Goal: Task Accomplishment & Management: Complete application form

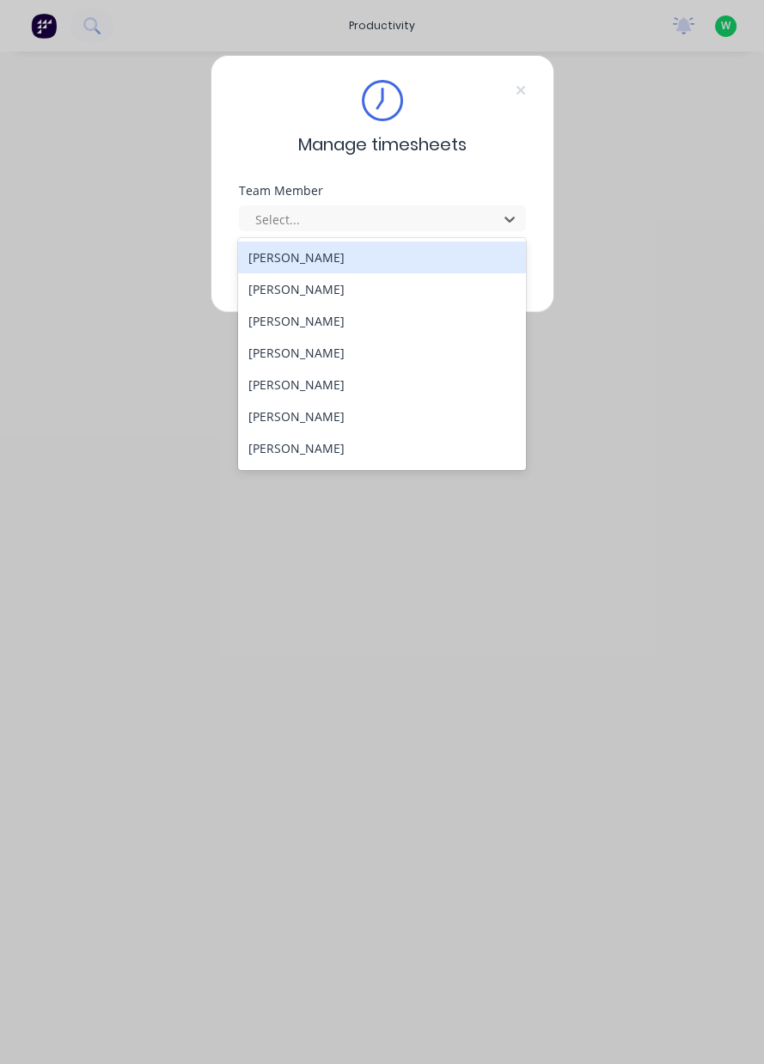
click at [322, 448] on div "[PERSON_NAME]" at bounding box center [382, 448] width 288 height 32
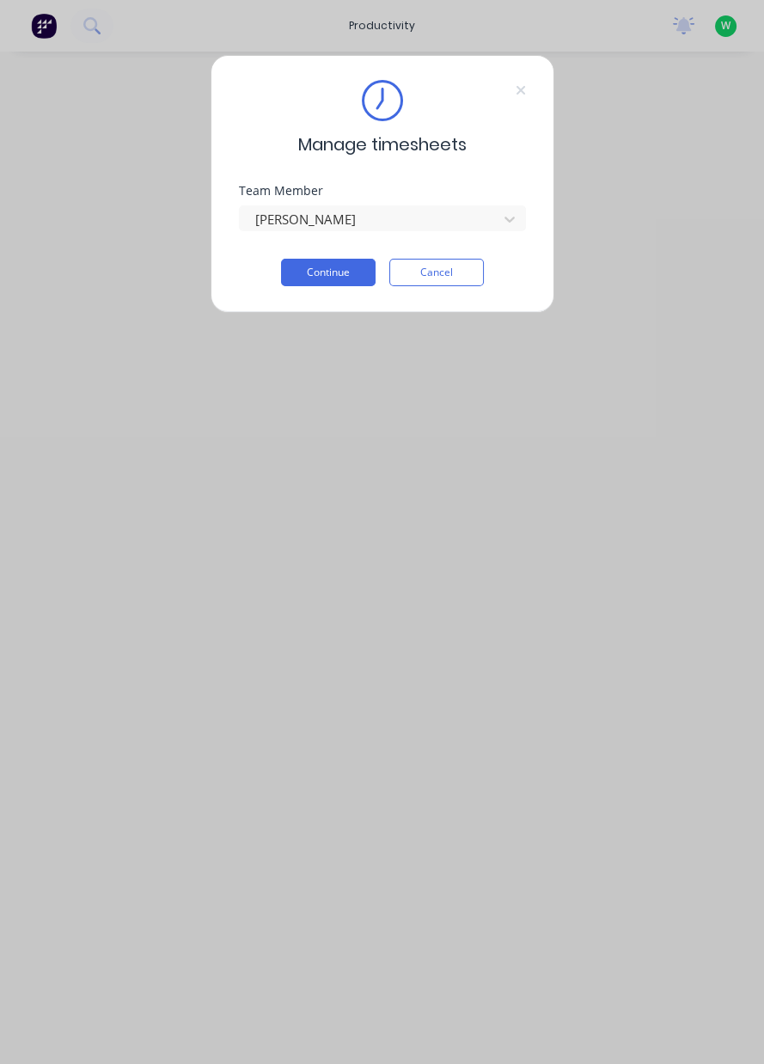
click at [340, 270] on button "Continue" at bounding box center [328, 273] width 95 height 28
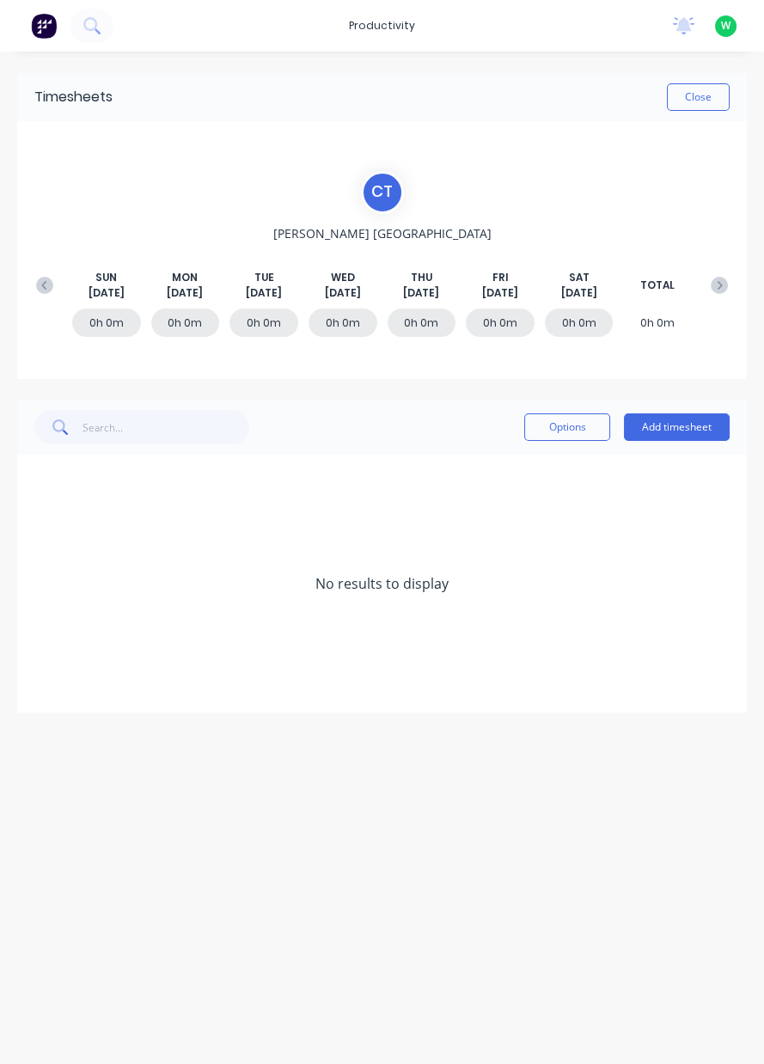
click at [692, 430] on button "Add timesheet" at bounding box center [677, 428] width 106 height 28
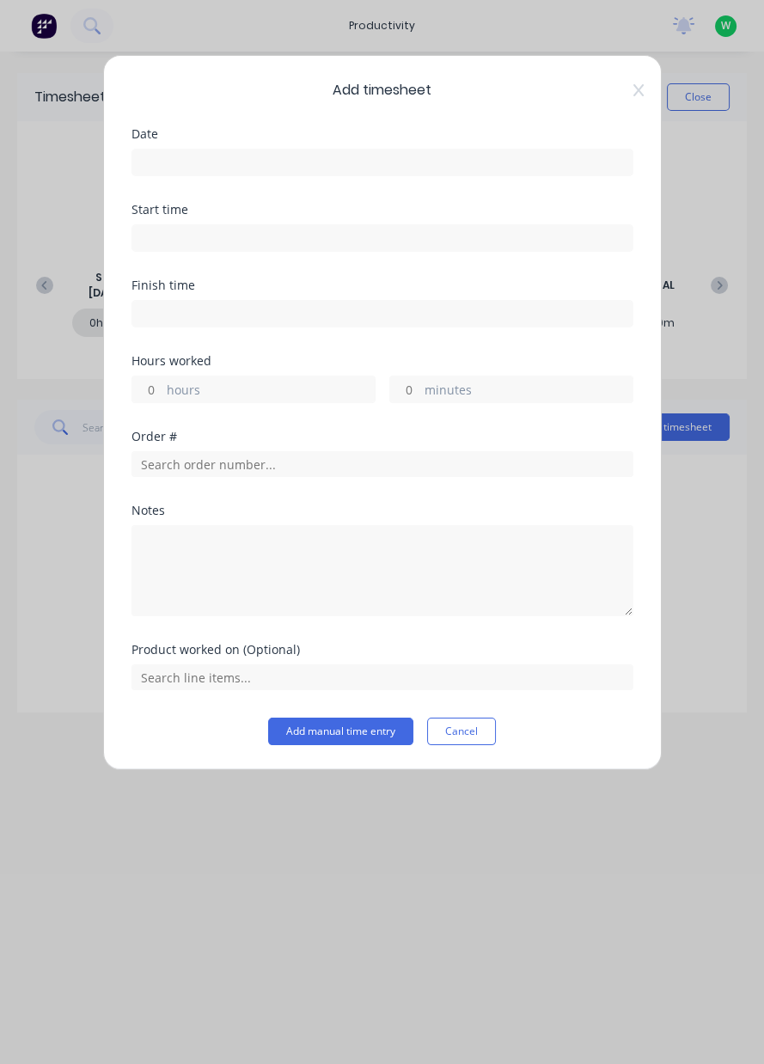
click at [242, 167] on input at bounding box center [382, 163] width 500 height 26
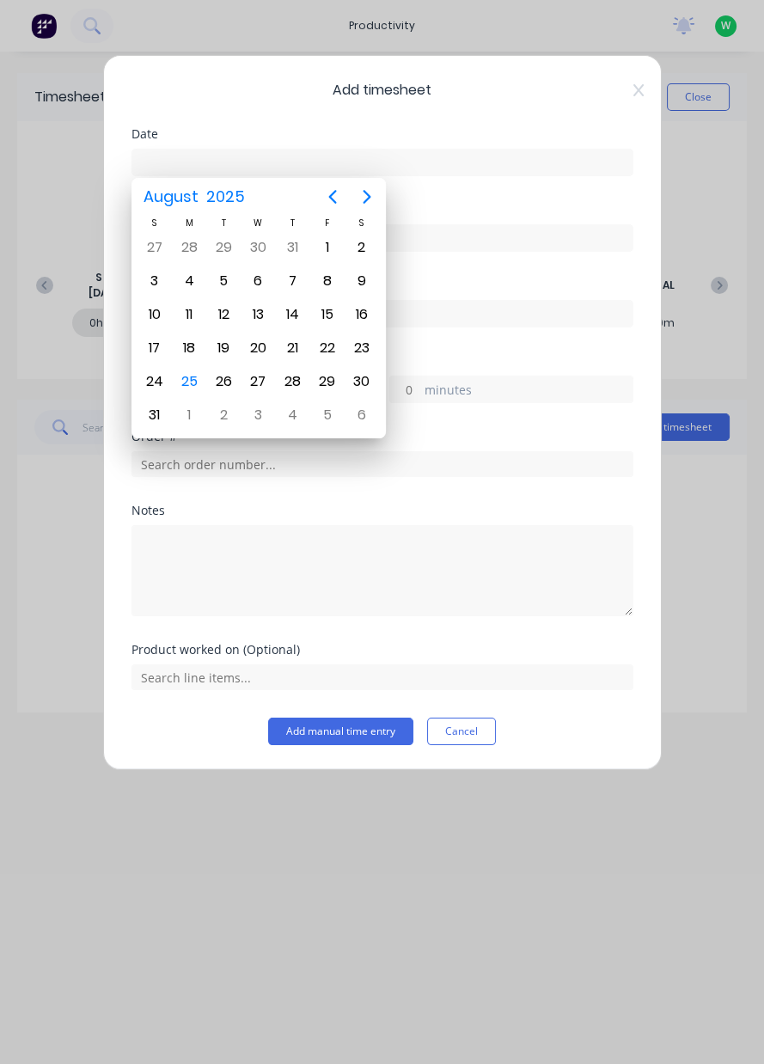
click at [187, 377] on div "25" at bounding box center [189, 382] width 26 height 26
type input "[DATE]"
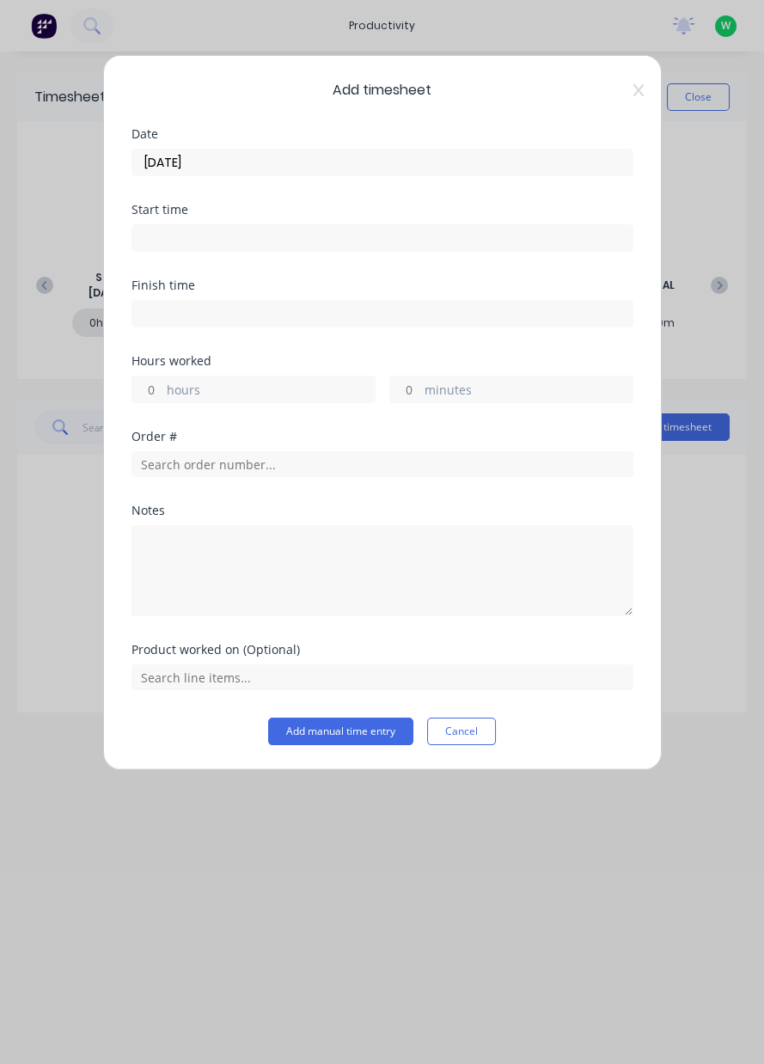
click at [147, 393] on input "hours" at bounding box center [147, 390] width 30 height 26
type input "8"
click at [199, 456] on input "text" at bounding box center [383, 464] width 502 height 26
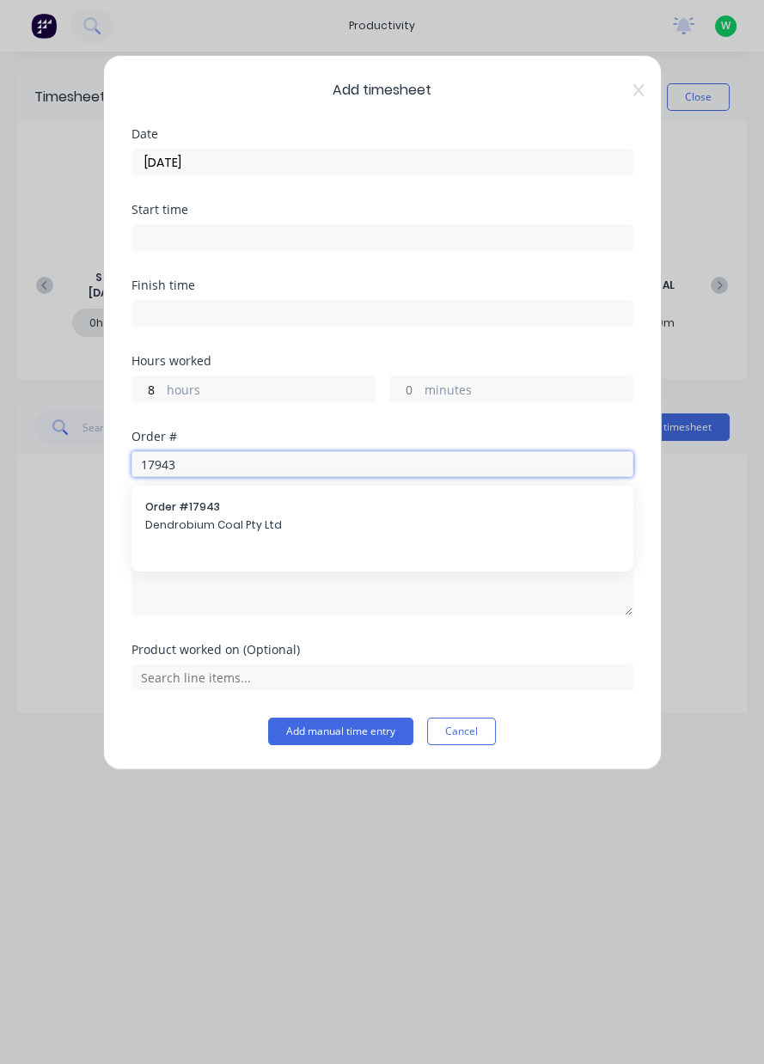
type input "17943"
click at [194, 518] on span "Dendrobium Coal Pty Ltd" at bounding box center [382, 525] width 475 height 15
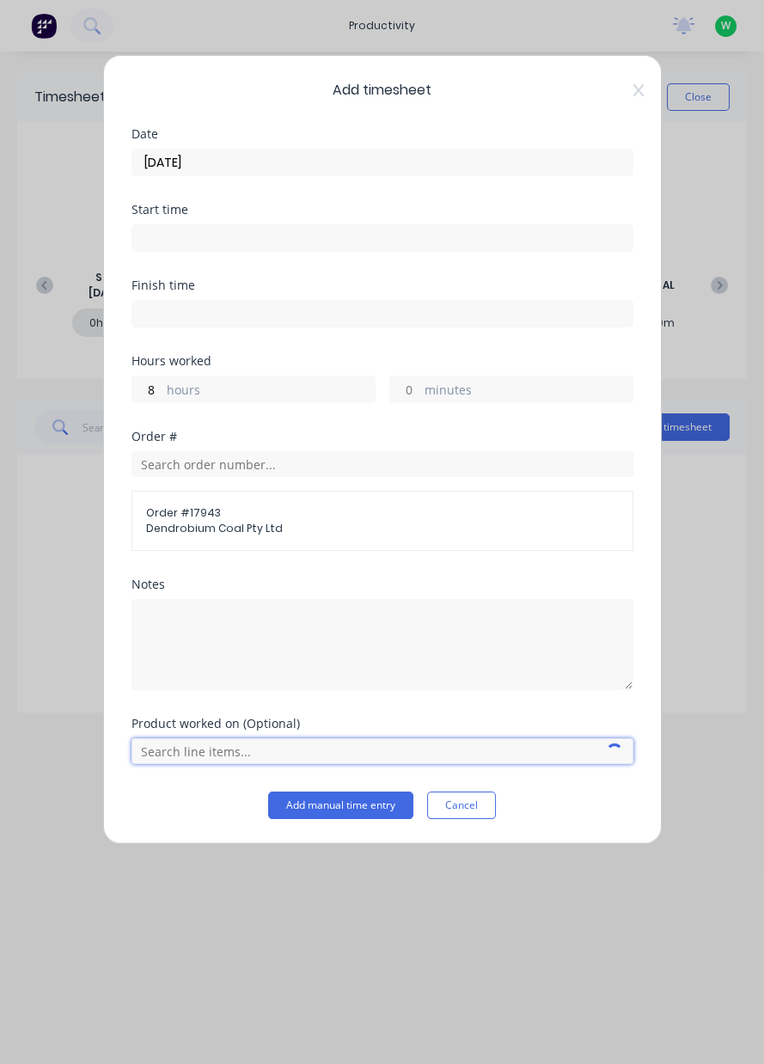
click at [205, 746] on input "text" at bounding box center [383, 751] width 502 height 26
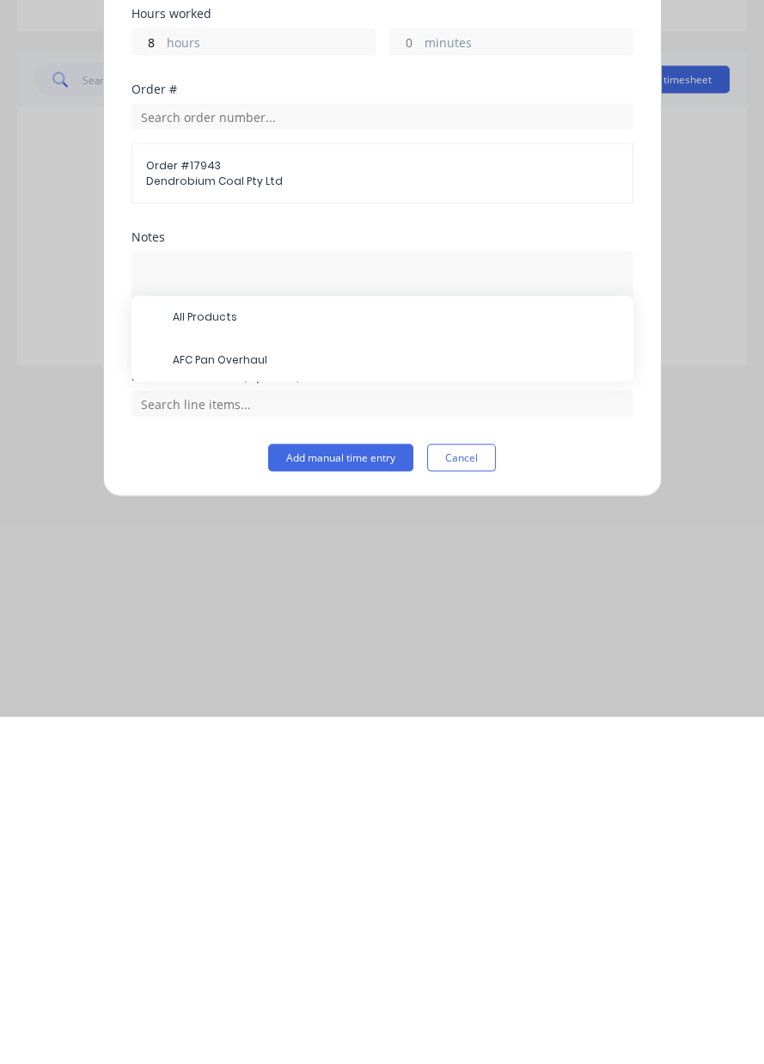
click at [247, 701] on span "AFC Pan Overhaul" at bounding box center [396, 708] width 447 height 15
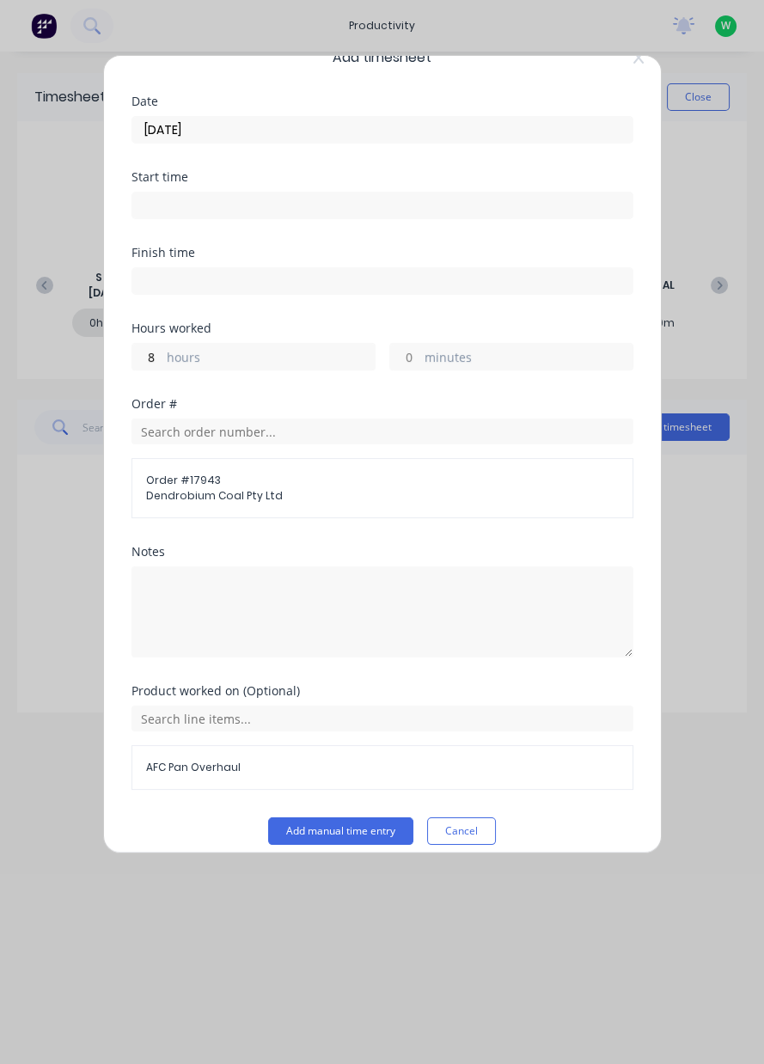
scroll to position [46, 0]
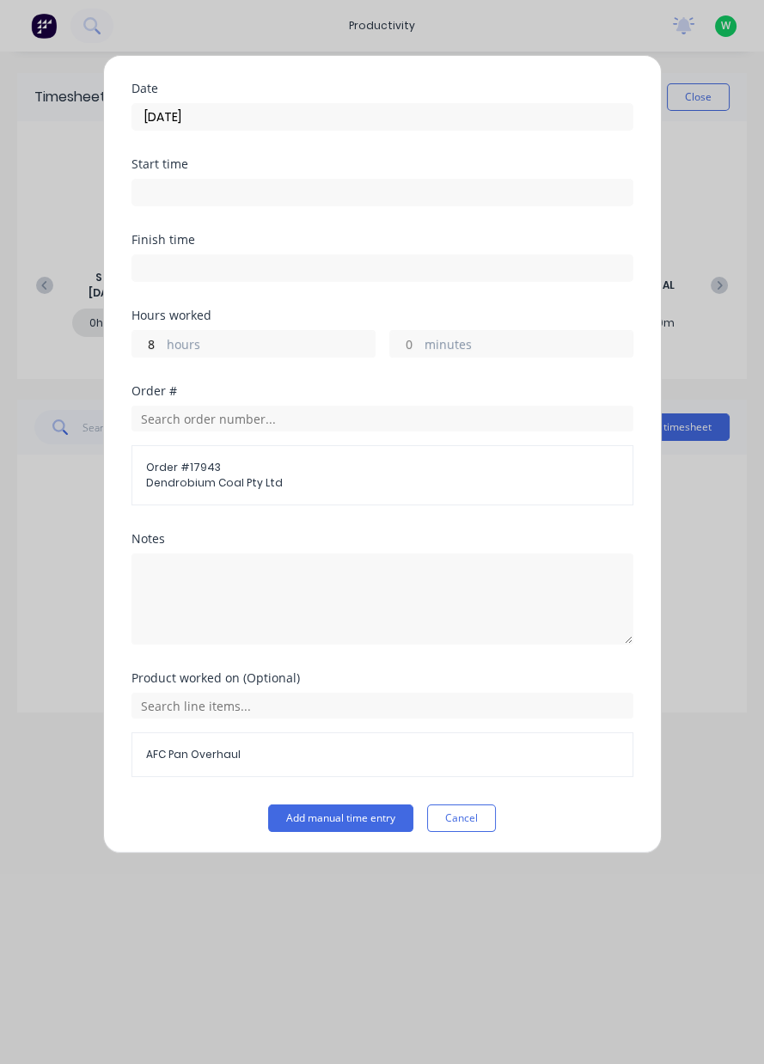
click at [369, 820] on button "Add manual time entry" at bounding box center [340, 819] width 145 height 28
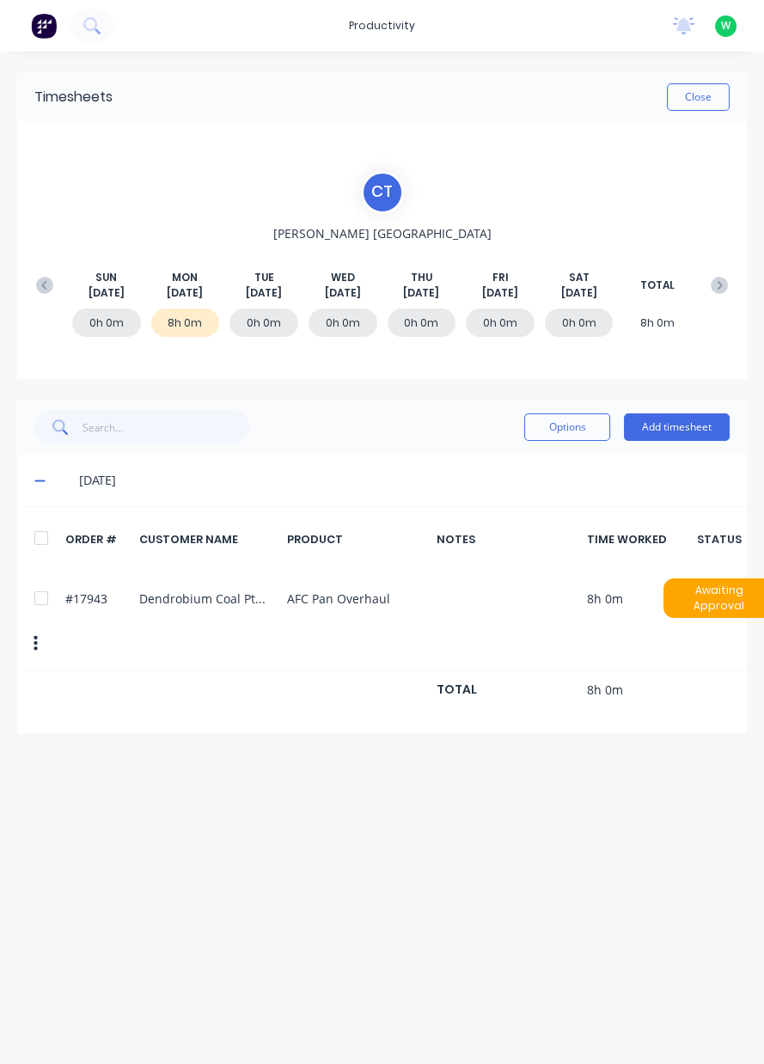
click at [709, 102] on button "Close" at bounding box center [698, 97] width 63 height 28
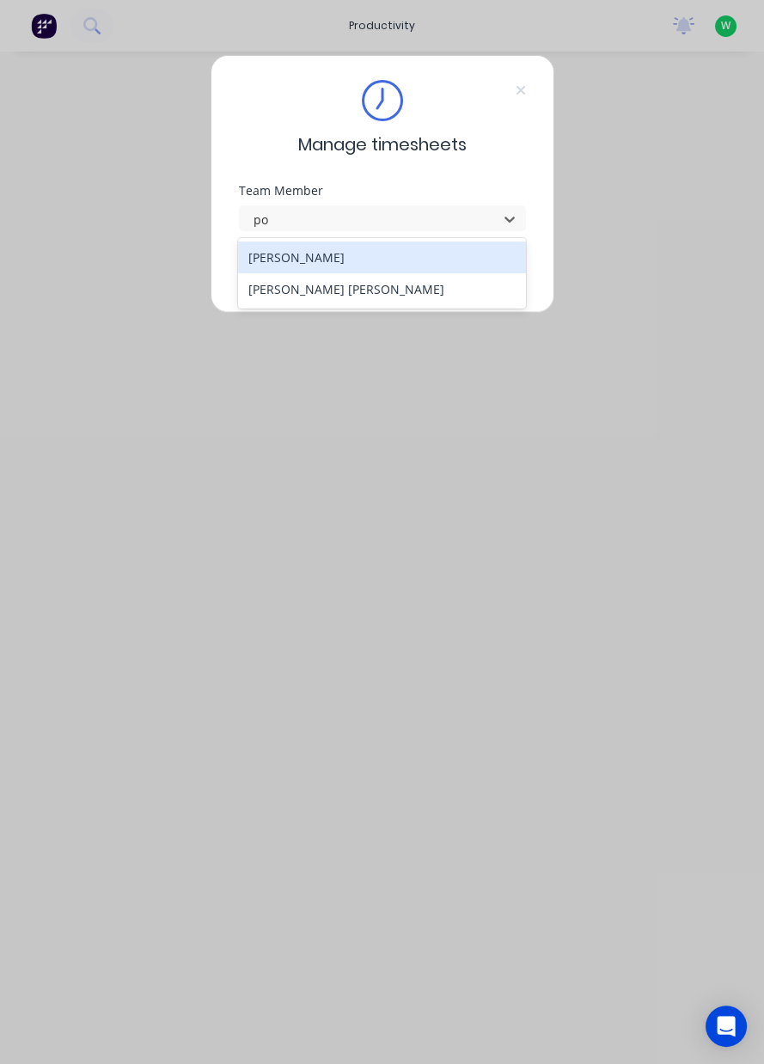
click at [381, 308] on div "[PERSON_NAME] [PERSON_NAME] [PERSON_NAME]" at bounding box center [382, 273] width 288 height 70
click at [351, 306] on div "[PERSON_NAME] [PERSON_NAME] [PERSON_NAME]" at bounding box center [382, 273] width 288 height 70
click at [290, 302] on div "[PERSON_NAME] [PERSON_NAME]" at bounding box center [382, 289] width 288 height 32
type input "po"
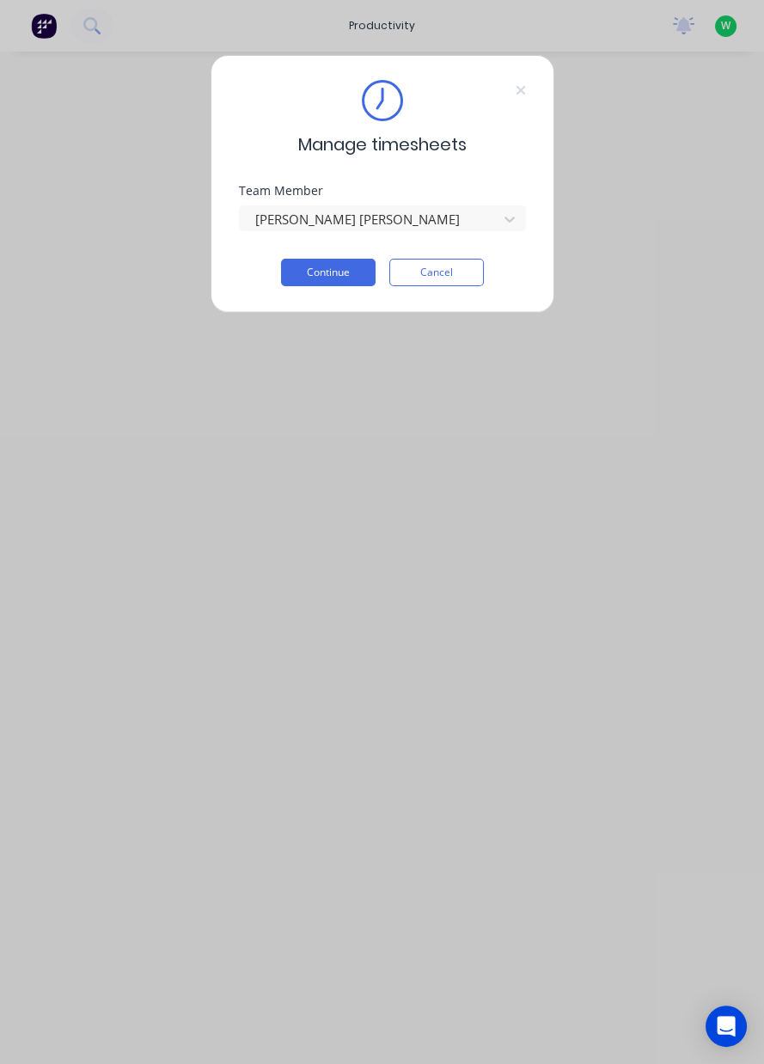
click at [315, 277] on button "Continue" at bounding box center [328, 273] width 95 height 28
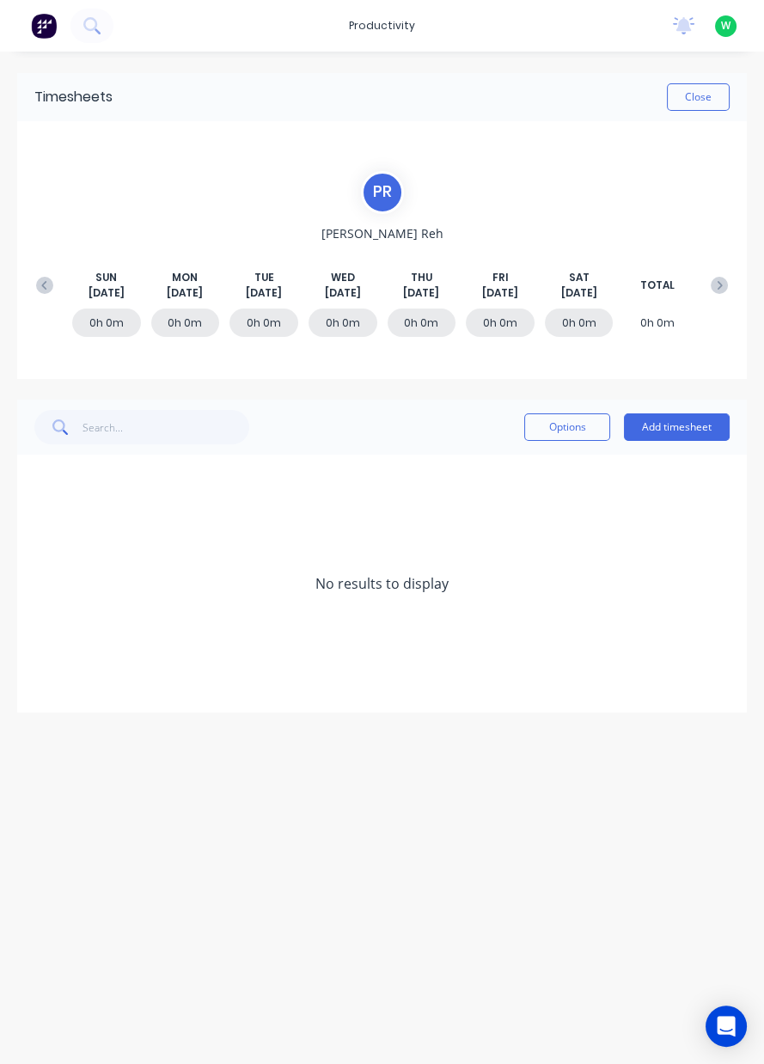
click at [685, 432] on button "Add timesheet" at bounding box center [677, 428] width 106 height 28
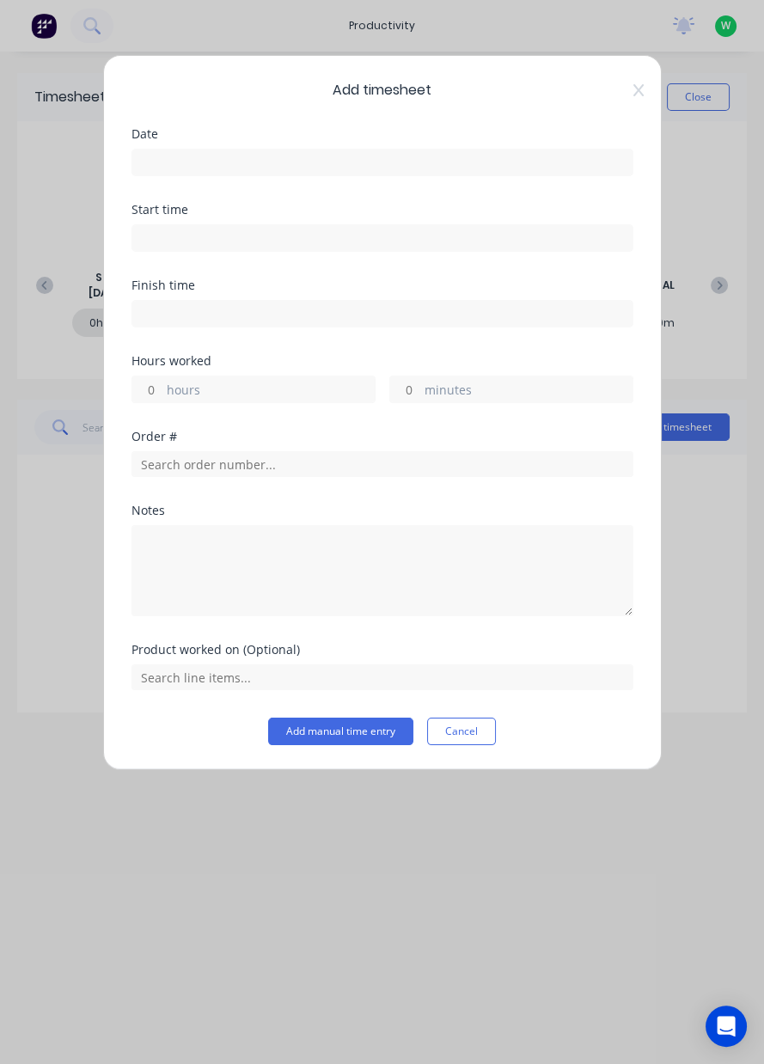
click at [524, 167] on input at bounding box center [382, 163] width 500 height 26
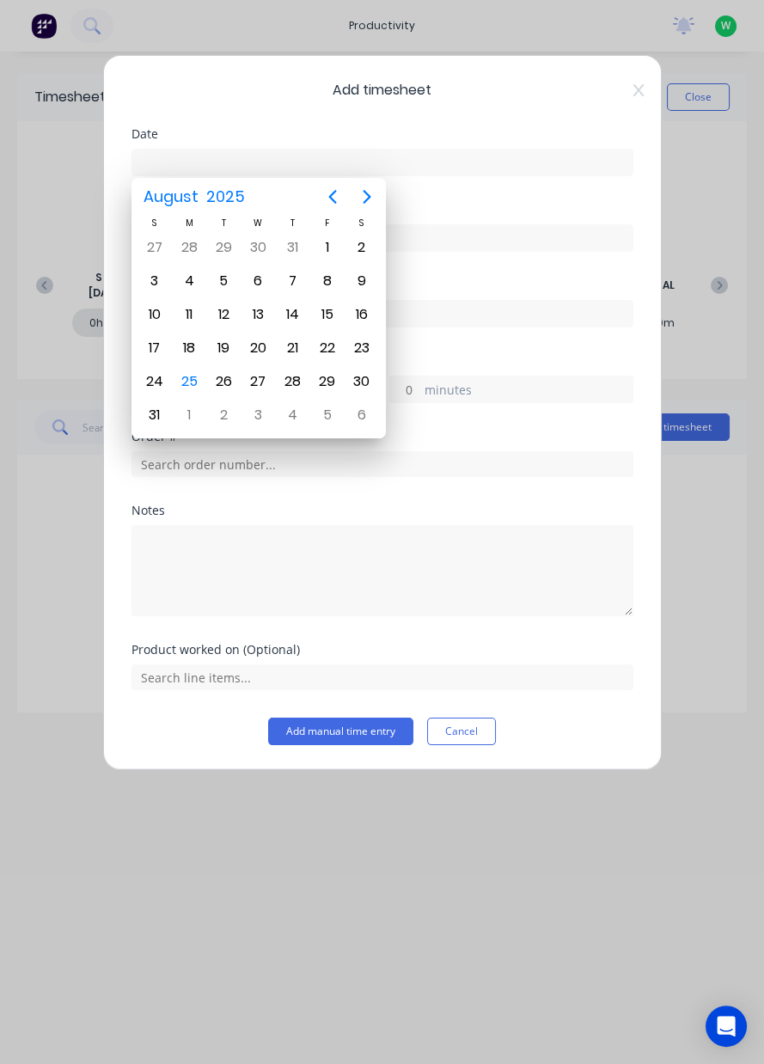
click at [183, 382] on div "25" at bounding box center [189, 382] width 26 height 26
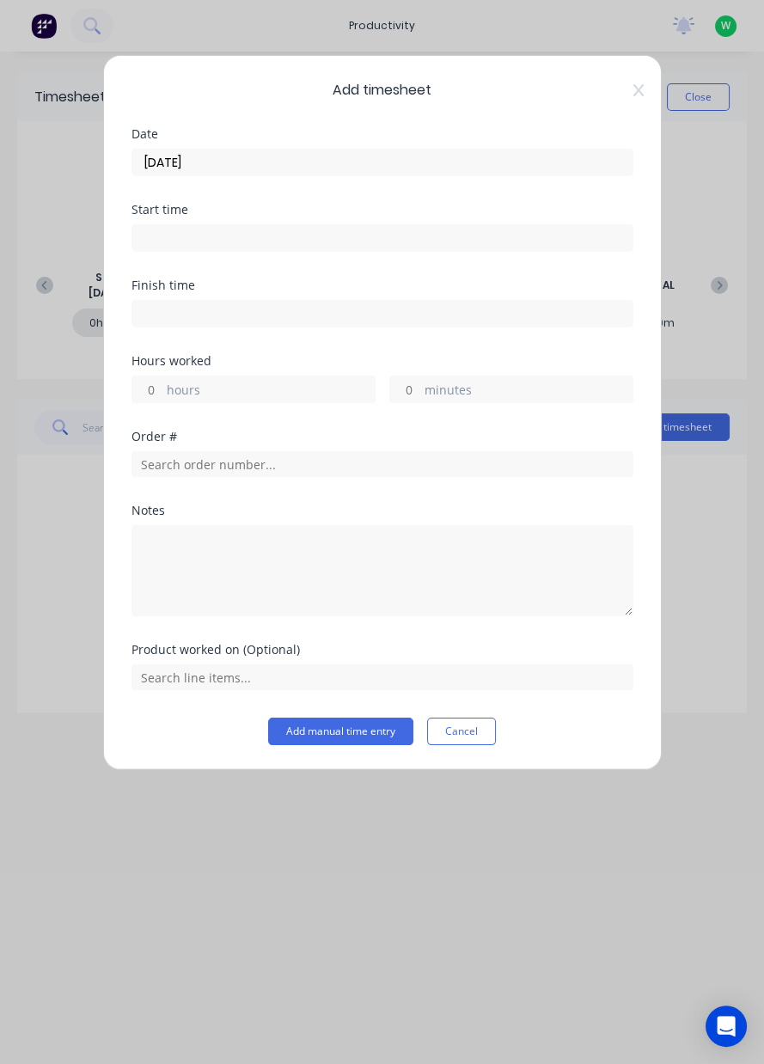
type input "[DATE]"
click at [235, 390] on label "hours" at bounding box center [271, 391] width 208 height 21
click at [162, 390] on input "hours" at bounding box center [147, 390] width 30 height 26
type input "8"
click at [432, 461] on input "text" at bounding box center [383, 464] width 502 height 26
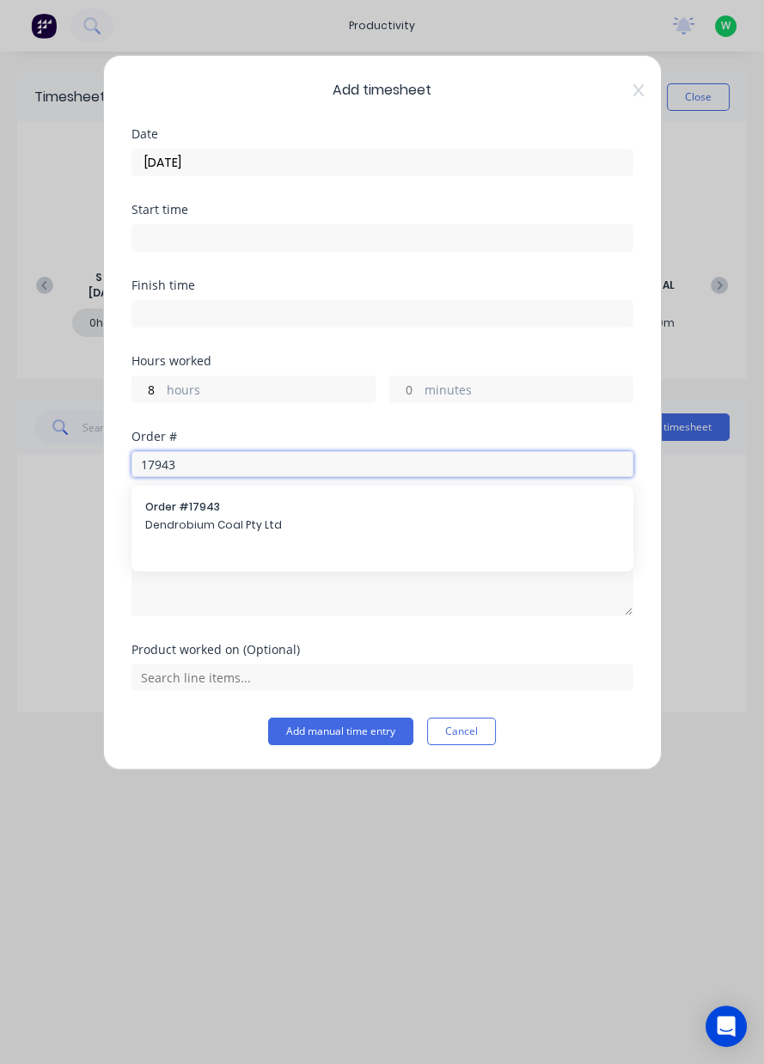
type input "17943"
click at [361, 521] on span "Dendrobium Coal Pty Ltd" at bounding box center [382, 525] width 475 height 15
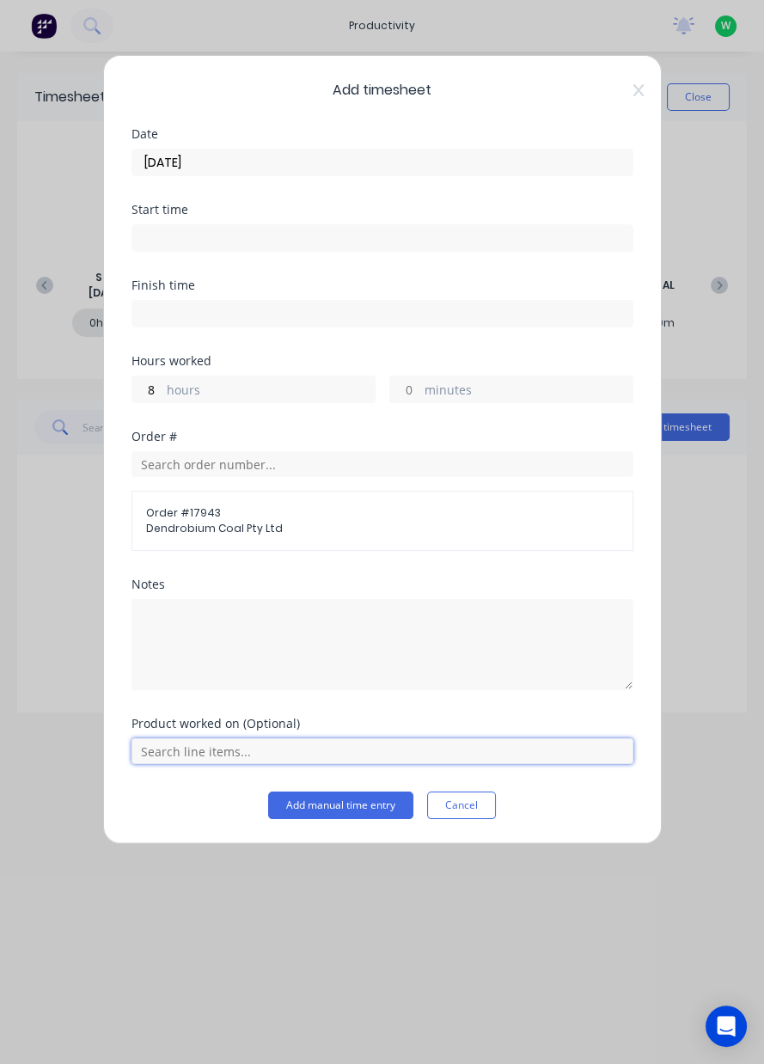
click at [454, 761] on input "text" at bounding box center [383, 751] width 502 height 26
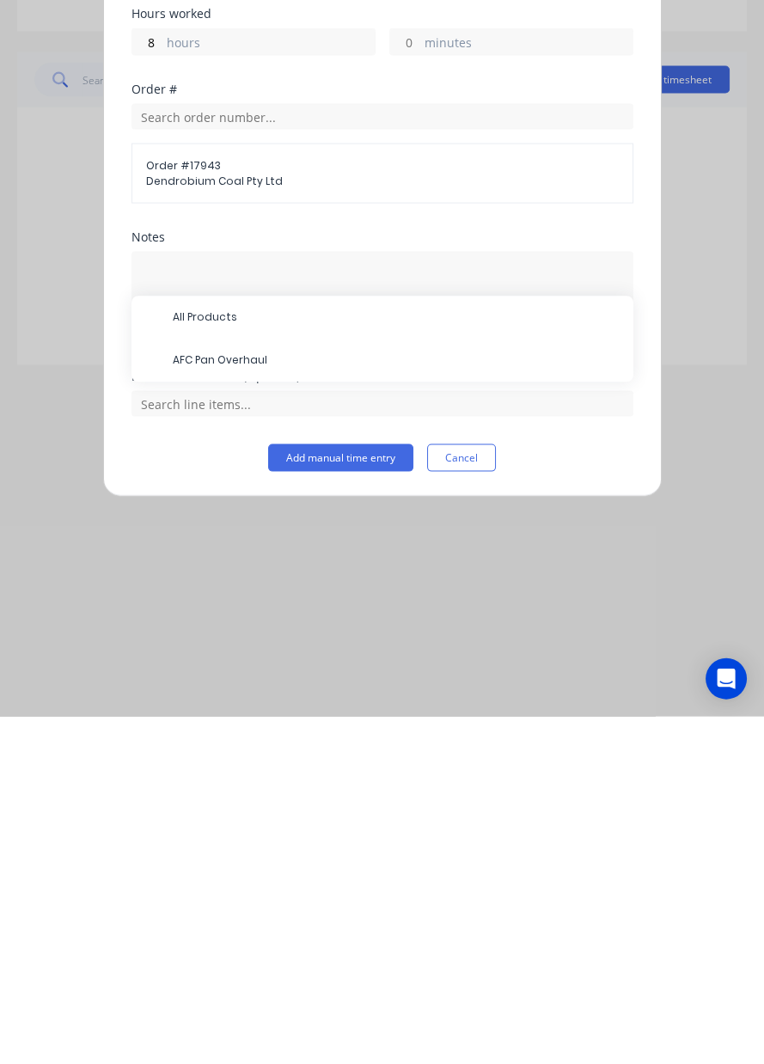
click at [254, 708] on span "AFC Pan Overhaul" at bounding box center [396, 708] width 447 height 15
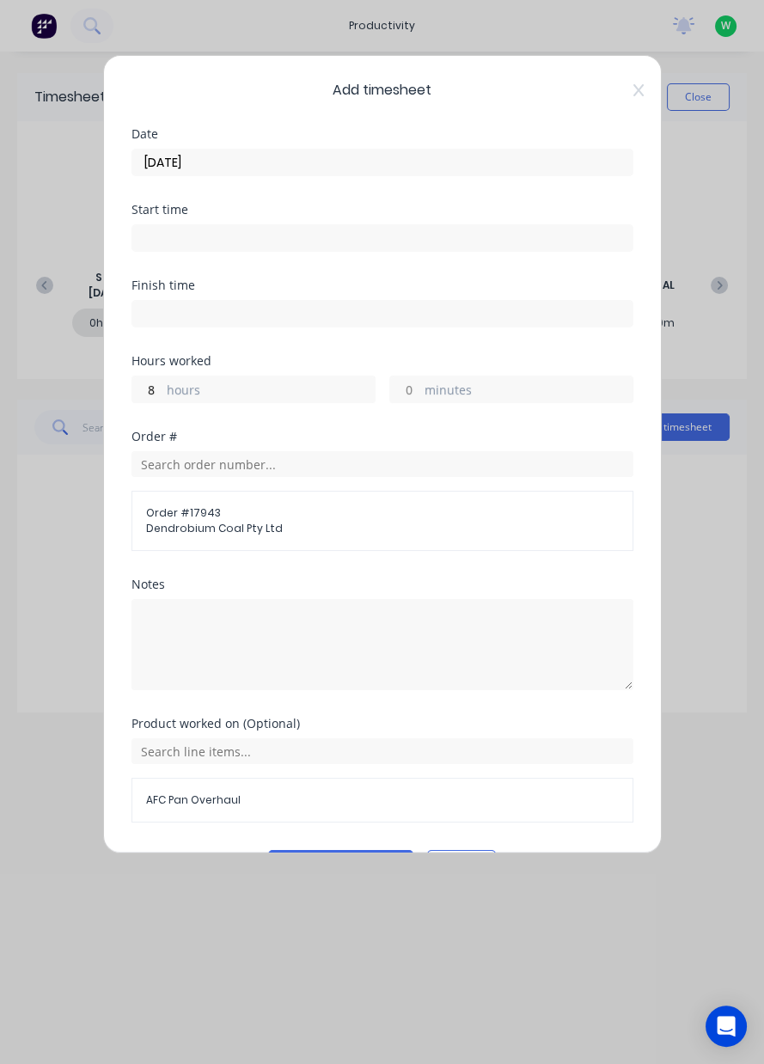
scroll to position [46, 0]
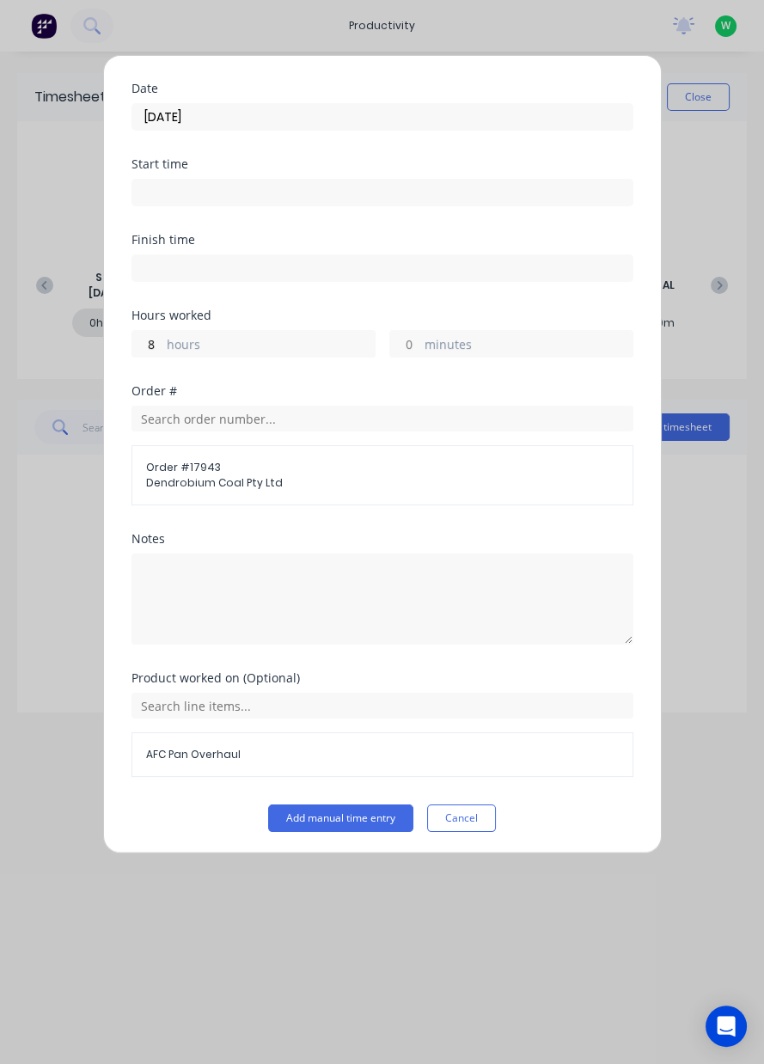
click at [368, 827] on button "Add manual time entry" at bounding box center [340, 819] width 145 height 28
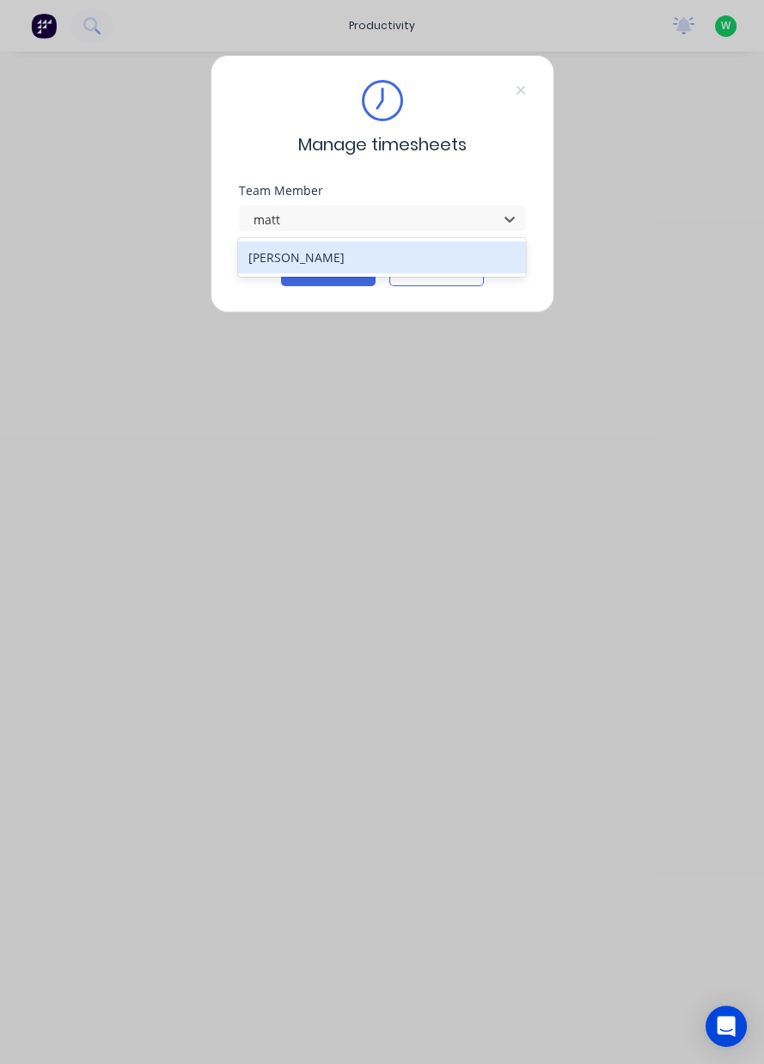
click at [385, 250] on div "[PERSON_NAME]" at bounding box center [382, 258] width 288 height 32
type input "matt"
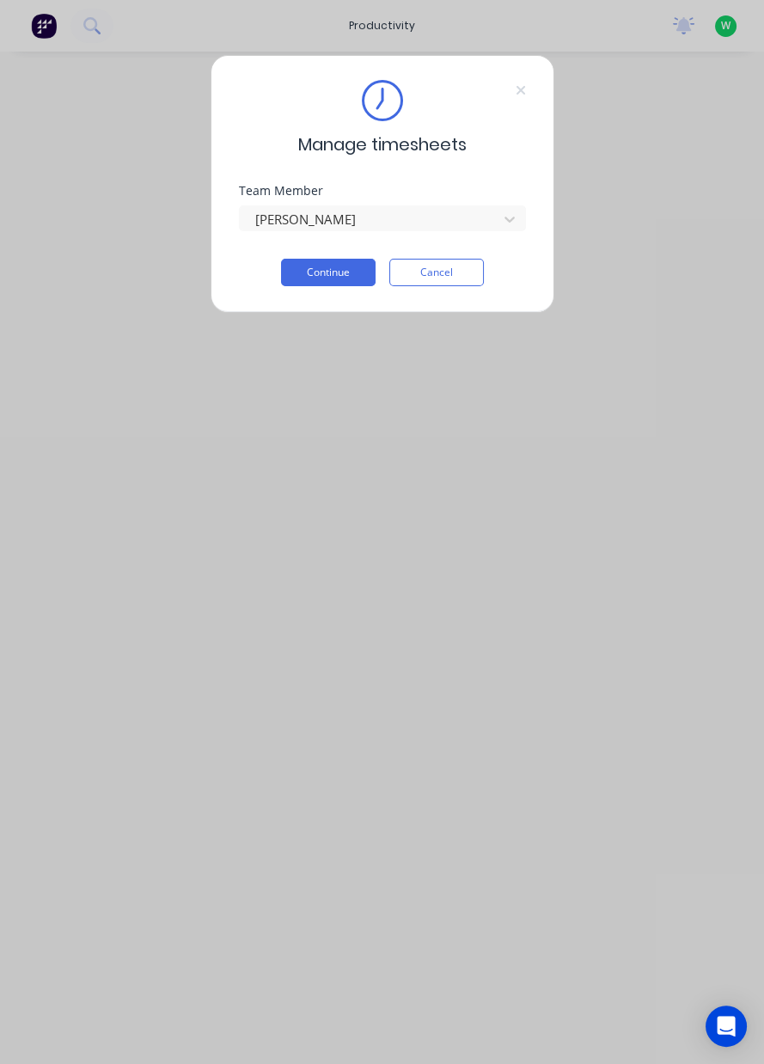
click at [330, 273] on button "Continue" at bounding box center [328, 273] width 95 height 28
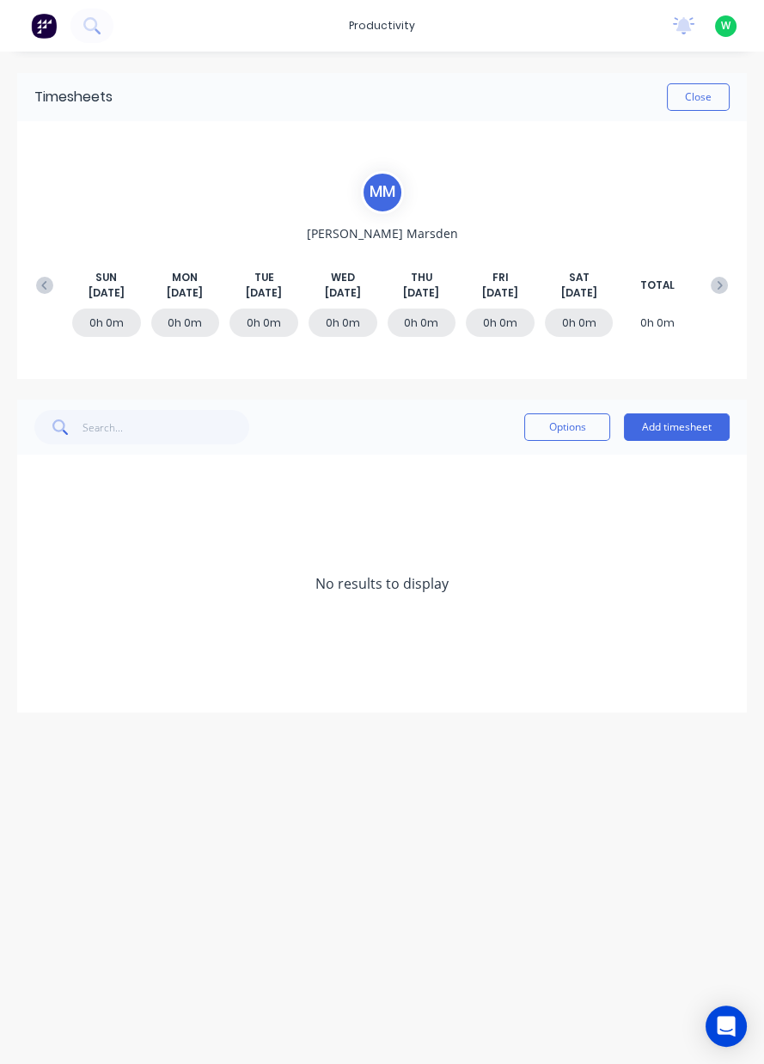
click at [695, 427] on button "Add timesheet" at bounding box center [677, 428] width 106 height 28
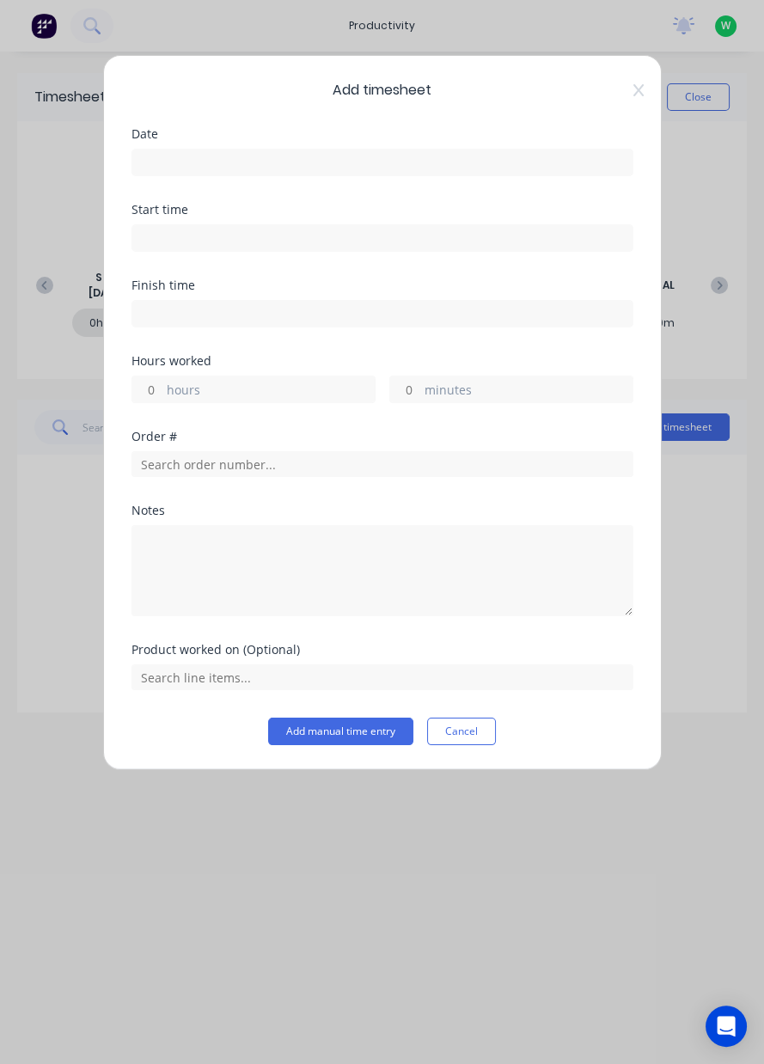
click at [476, 156] on input at bounding box center [382, 163] width 500 height 26
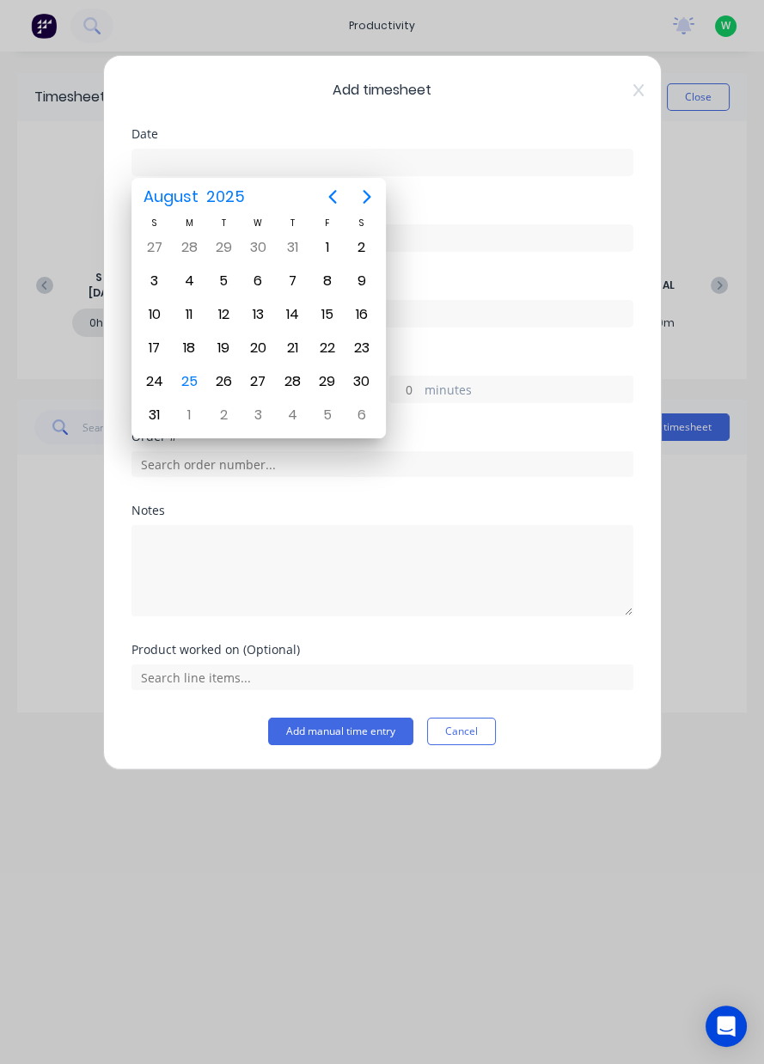
click at [188, 377] on div "25" at bounding box center [189, 382] width 26 height 26
type input "[DATE]"
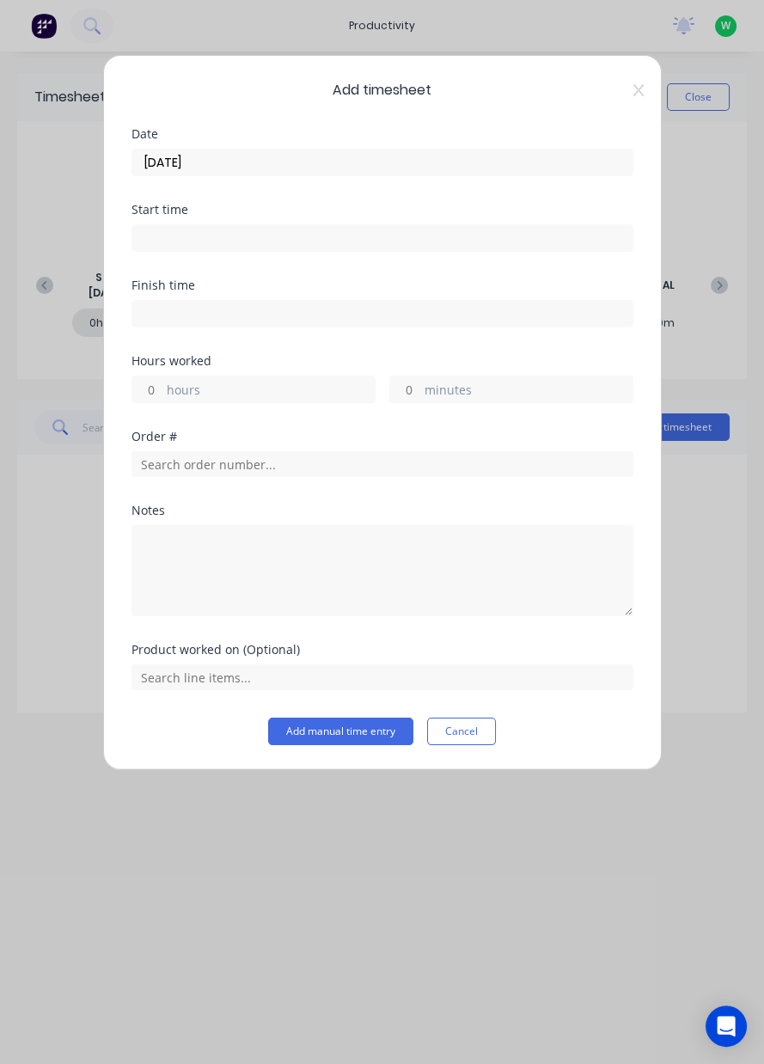
click at [248, 391] on label "hours" at bounding box center [271, 391] width 208 height 21
click at [162, 391] on input "hours" at bounding box center [147, 390] width 30 height 26
type input "8"
click at [329, 466] on input "text" at bounding box center [383, 464] width 502 height 26
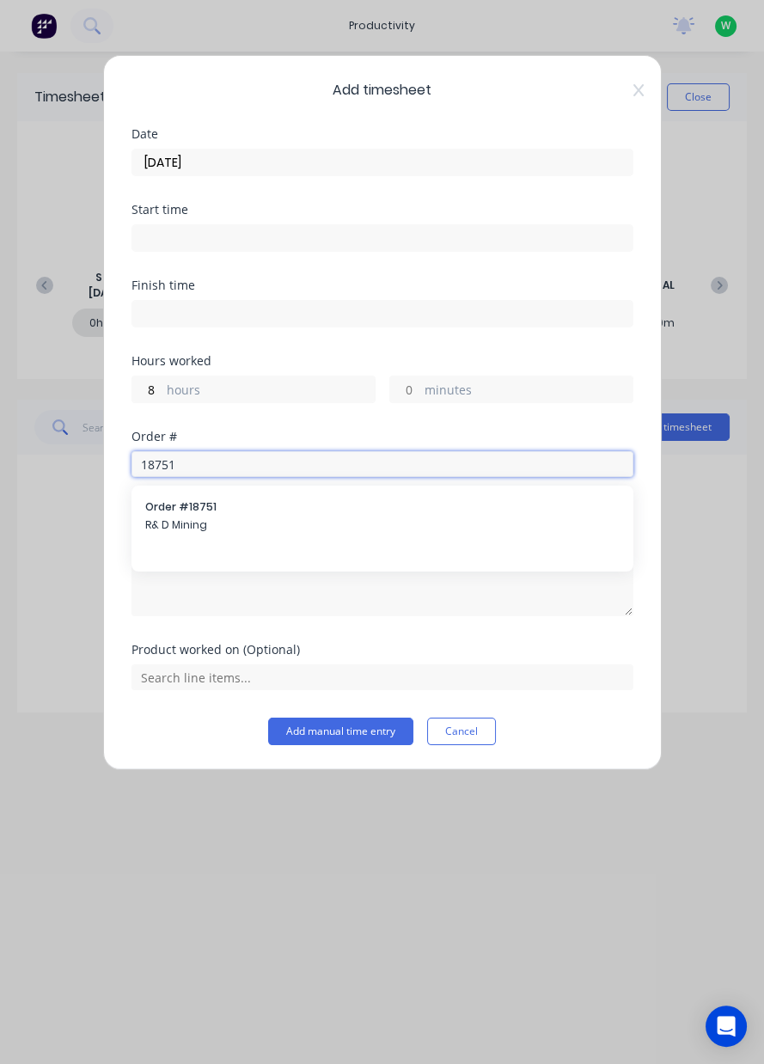
type input "18751"
click at [280, 520] on span "R& D Mining" at bounding box center [382, 525] width 475 height 15
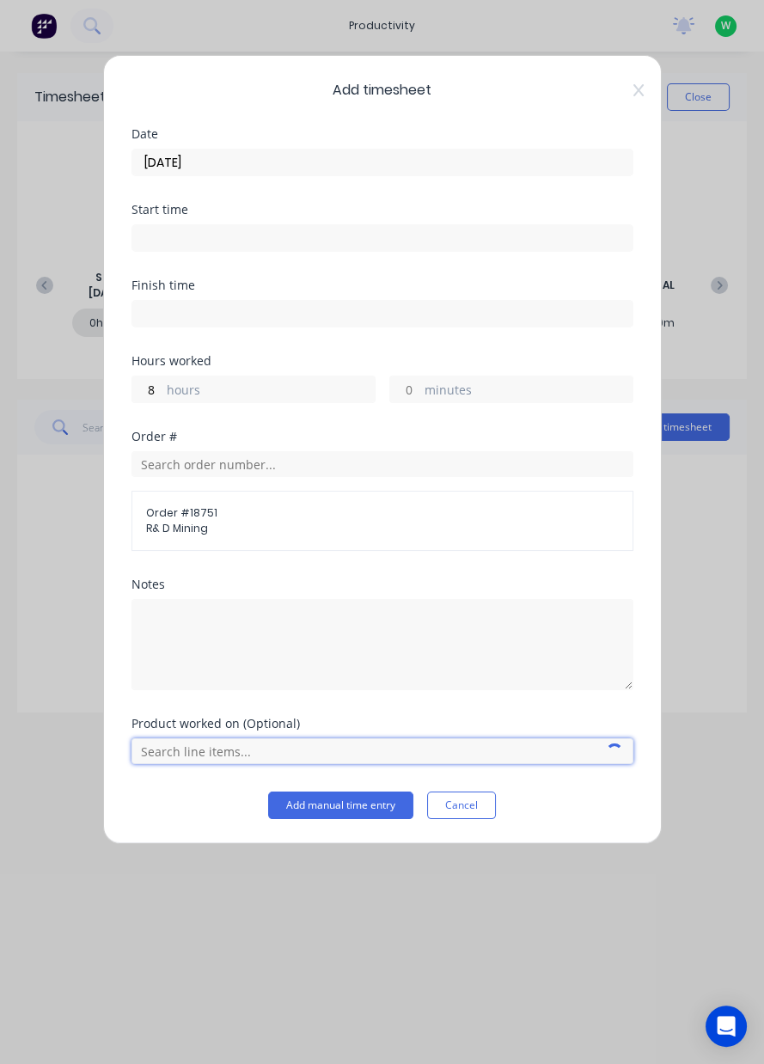
click at [262, 754] on input "text" at bounding box center [383, 751] width 502 height 26
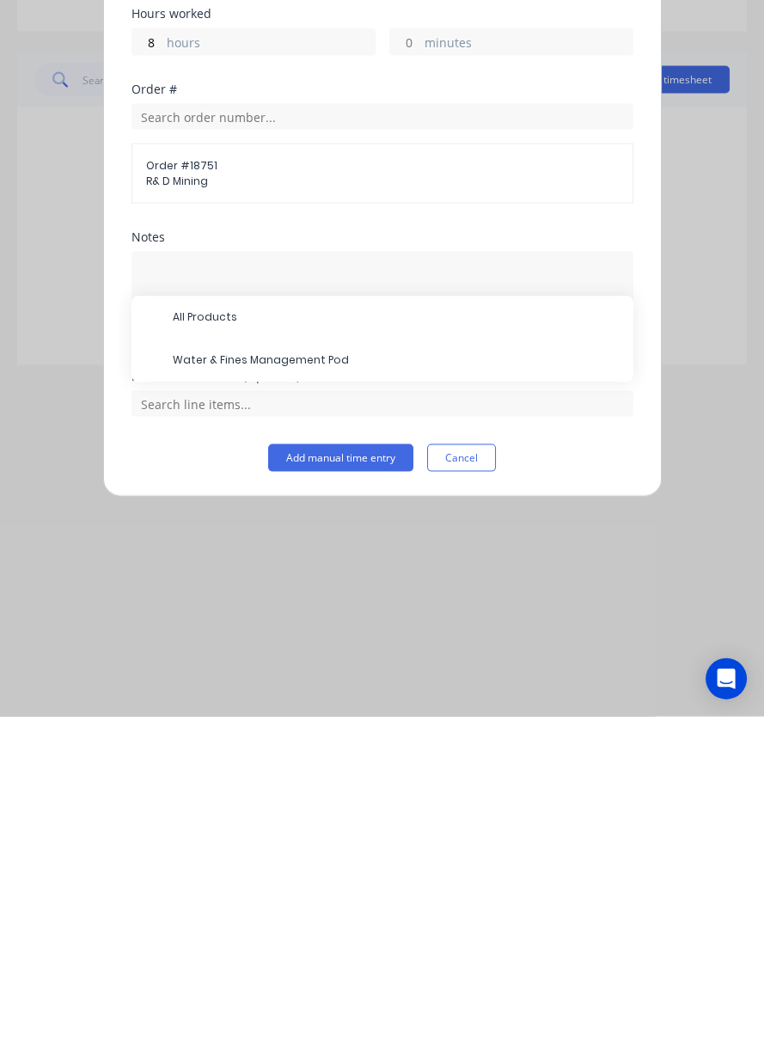
click at [362, 707] on span "Water & Fines Management Pod" at bounding box center [396, 708] width 447 height 15
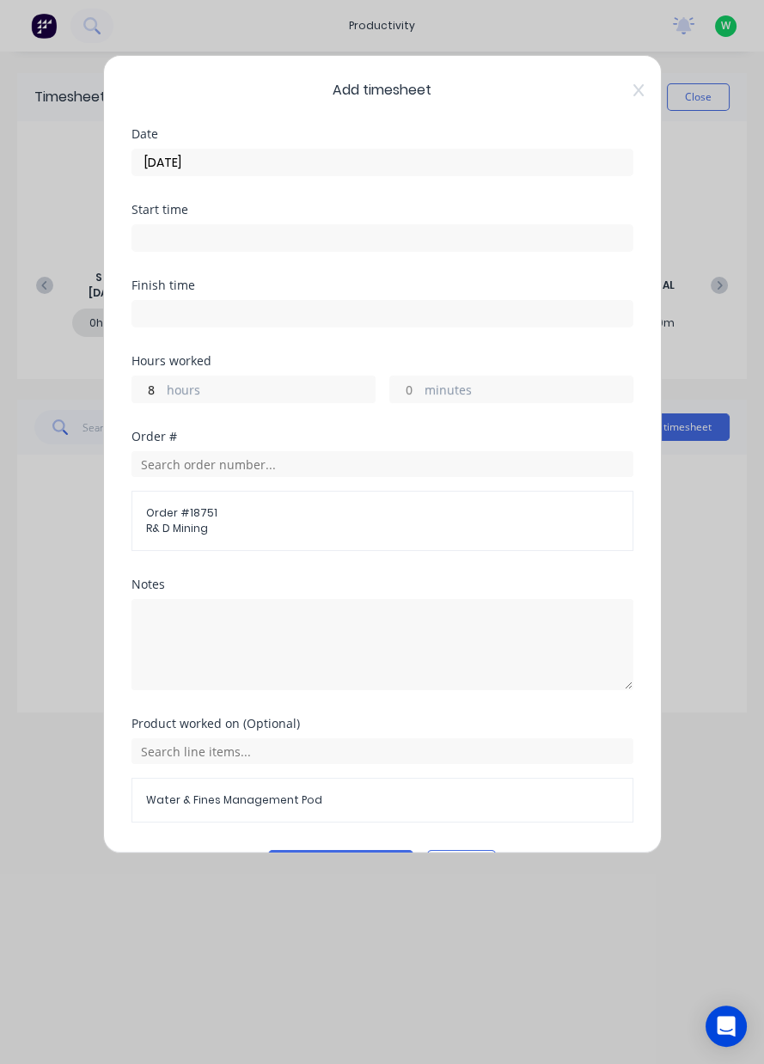
scroll to position [46, 0]
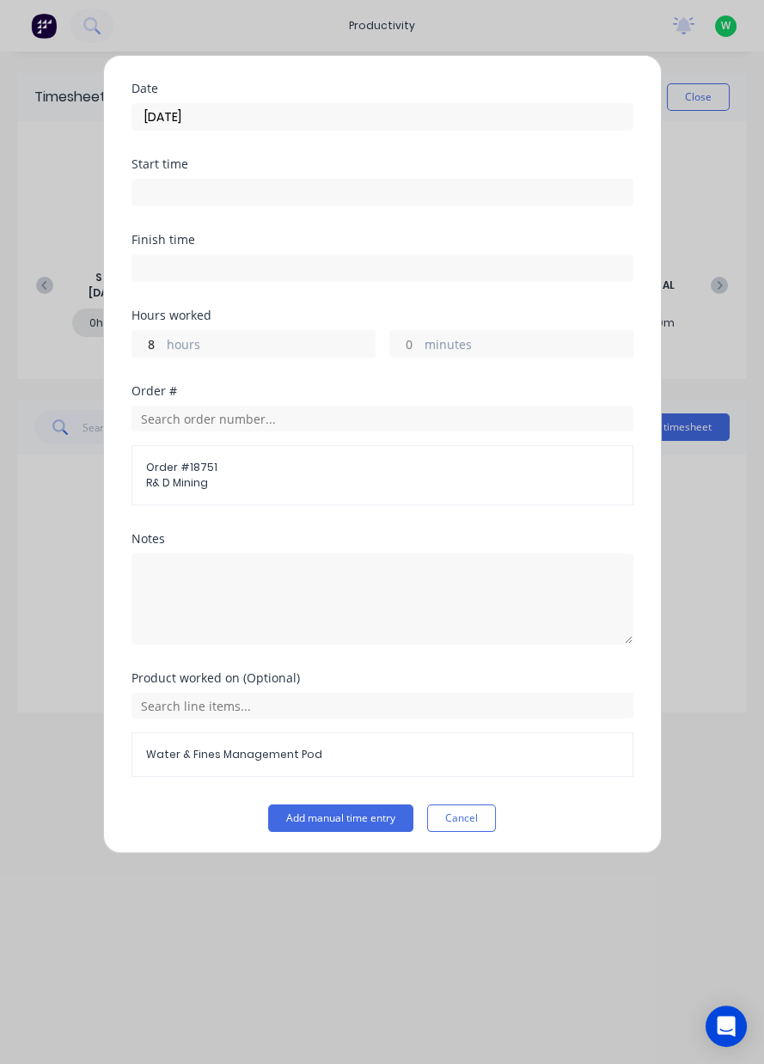
click at [341, 812] on button "Add manual time entry" at bounding box center [340, 819] width 145 height 28
